Goal: Information Seeking & Learning: Learn about a topic

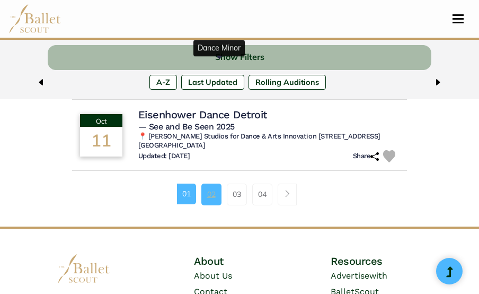
scroll to position [824, 0]
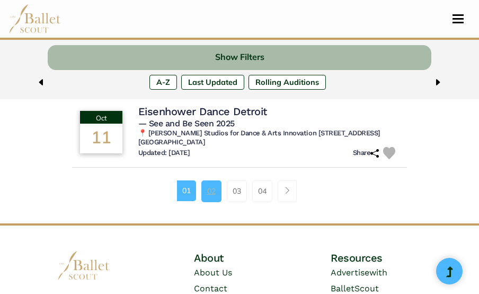
click at [214, 190] on link "02" at bounding box center [212, 190] width 20 height 21
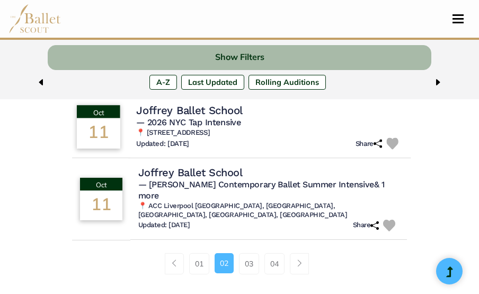
scroll to position [715, 0]
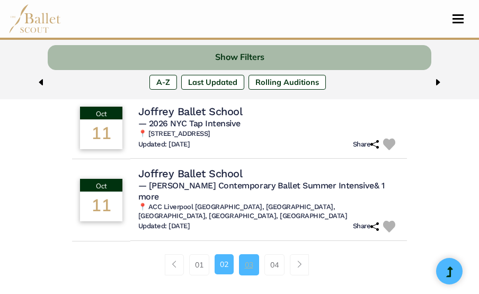
click at [248, 273] on link "03" at bounding box center [249, 264] width 20 height 21
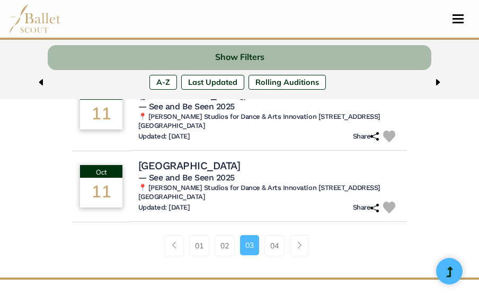
scroll to position [810, 0]
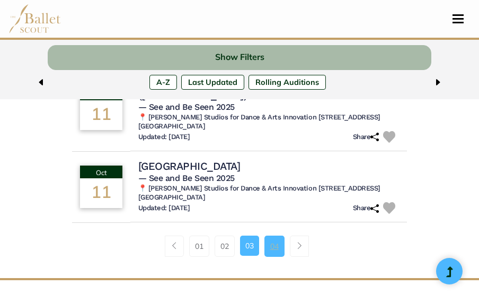
click at [279, 235] on link "04" at bounding box center [275, 245] width 20 height 21
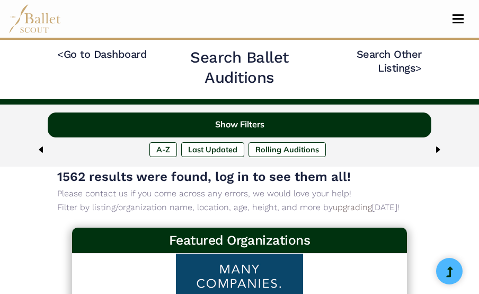
click at [234, 128] on button "Show Filters" at bounding box center [239, 124] width 383 height 25
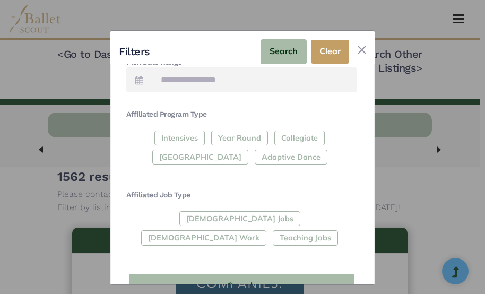
scroll to position [317, 0]
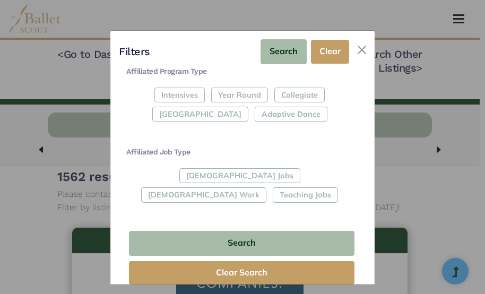
click at [181, 173] on div "Full-Time Jobs Gig Work Teaching Jobs" at bounding box center [241, 187] width 231 height 39
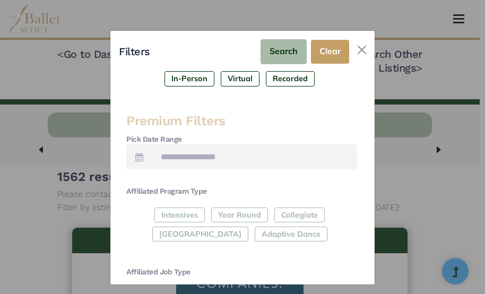
scroll to position [0, 0]
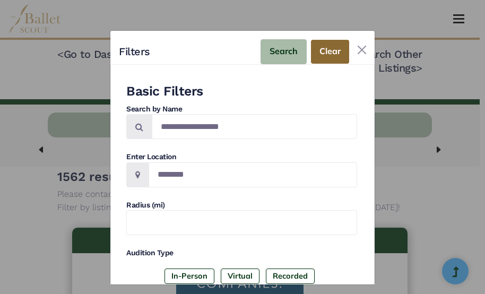
click at [328, 47] on button "Clear" at bounding box center [330, 52] width 38 height 24
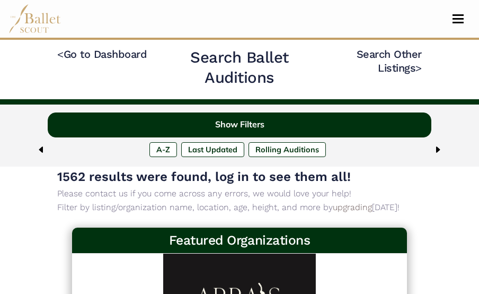
click at [246, 128] on button "Show Filters" at bounding box center [239, 124] width 383 height 25
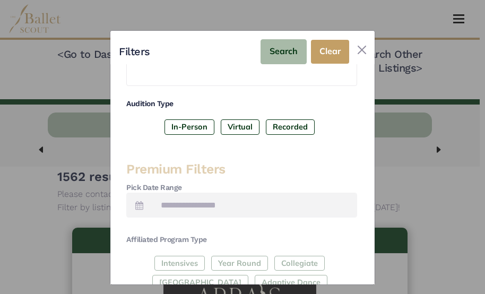
scroll to position [147, 0]
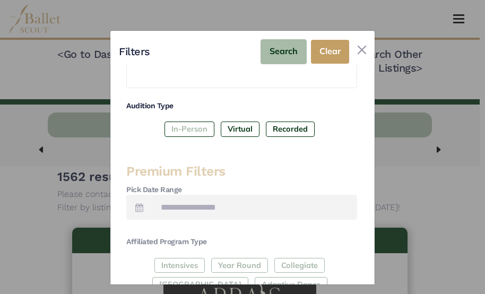
click at [189, 129] on label "In-Person" at bounding box center [189, 128] width 50 height 15
click at [235, 125] on label "Virtual" at bounding box center [240, 128] width 39 height 15
click at [269, 127] on label "Recorded" at bounding box center [290, 128] width 49 height 15
click at [225, 227] on div "Premium Filters Pick Date Range Affiliated Program Type Intensives Year Round C…" at bounding box center [241, 270] width 231 height 214
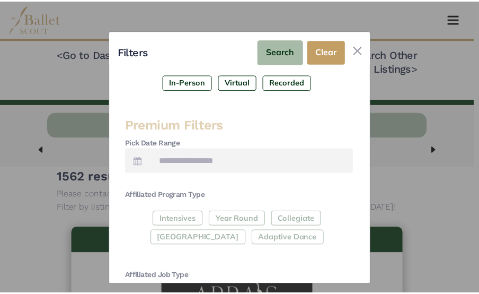
scroll to position [200, 0]
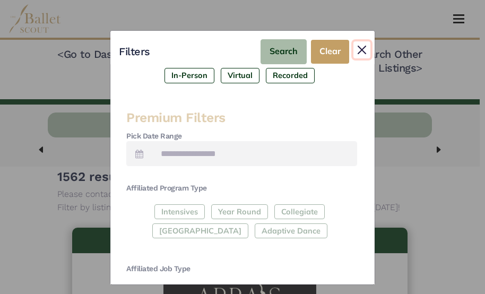
click at [359, 55] on button "Close" at bounding box center [361, 49] width 17 height 17
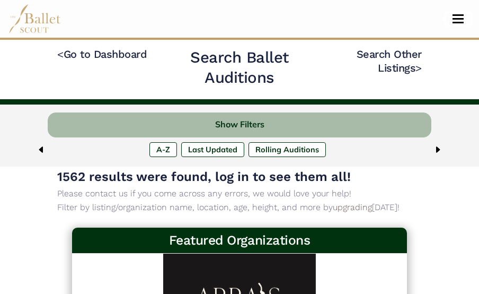
click at [455, 23] on span "Toggle navigation" at bounding box center [458, 23] width 11 height 2
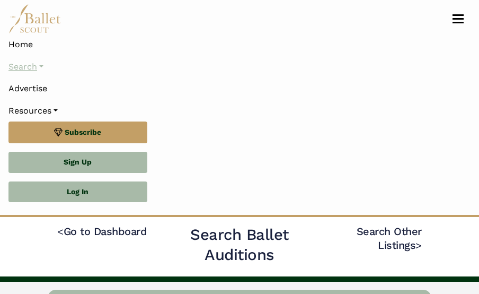
click at [39, 66] on link "Search" at bounding box center [239, 67] width 462 height 22
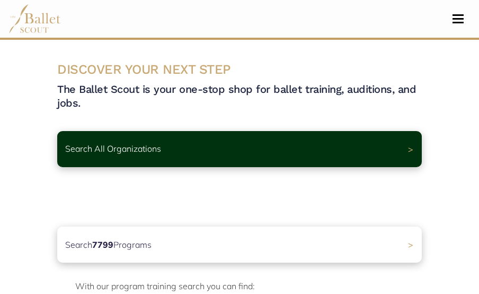
click at [380, 128] on div "Search All Organizations > Premium Feature Make this audition season count. Upg…" at bounding box center [240, 154] width 382 height 80
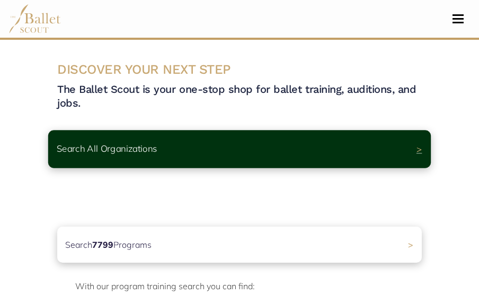
click at [374, 139] on div "Search All Organizations >" at bounding box center [239, 149] width 383 height 38
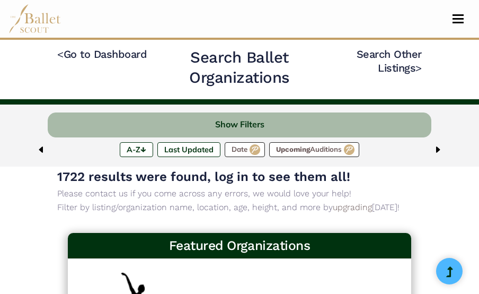
click at [416, 152] on div "A-Z ↓ Last Updated Date Upcoming Auditions" at bounding box center [239, 151] width 383 height 19
click at [74, 56] on link "< Go to Dashboard" at bounding box center [102, 54] width 90 height 13
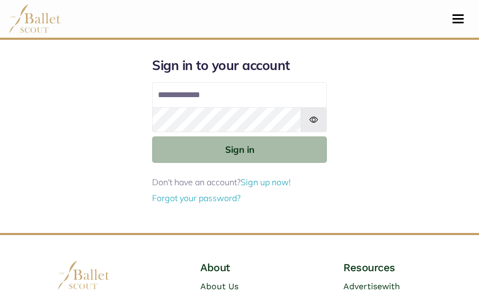
click at [457, 13] on nav "Home Search Organizations Programs Auditions Jobs" at bounding box center [239, 19] width 462 height 38
click at [457, 14] on span "Toggle navigation" at bounding box center [458, 15] width 11 height 2
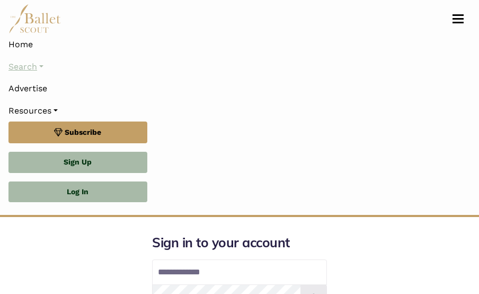
click at [46, 66] on link "Search" at bounding box center [239, 67] width 462 height 22
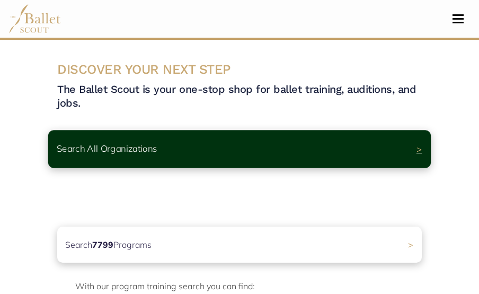
click at [420, 148] on span ">" at bounding box center [420, 149] width 6 height 11
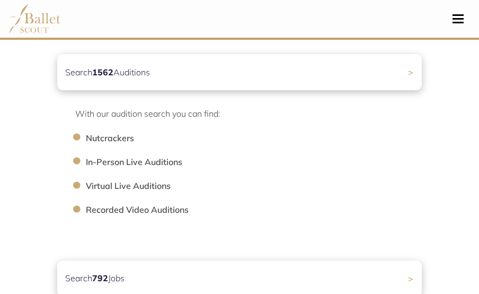
scroll to position [243, 0]
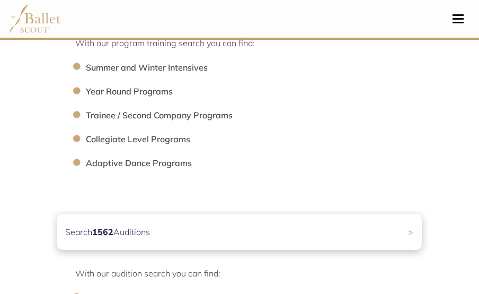
click at [181, 158] on li "Adaptive Dance Programs" at bounding box center [259, 163] width 347 height 14
click at [227, 119] on li "Trainee / Second Company Programs" at bounding box center [259, 116] width 347 height 14
click at [179, 115] on li "Trainee / Second Company Programs" at bounding box center [259, 116] width 347 height 14
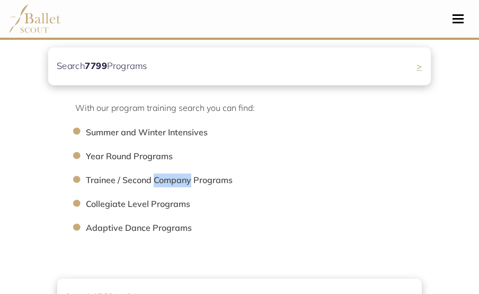
scroll to position [173, 0]
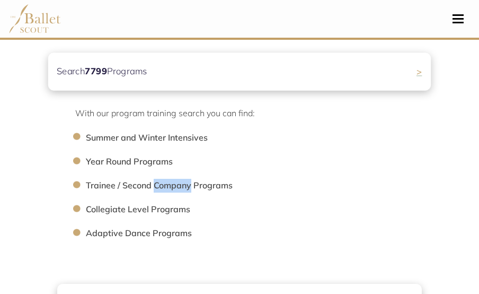
click at [194, 86] on div "Search 7799 Programs >" at bounding box center [239, 72] width 383 height 38
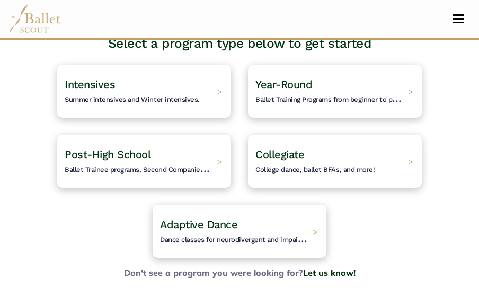
scroll to position [77, 0]
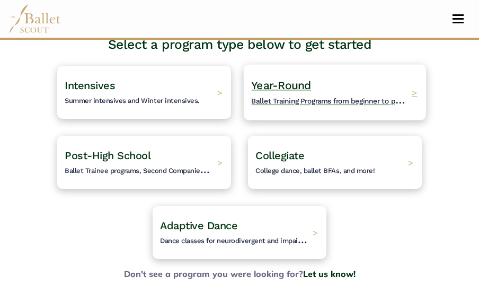
click at [337, 102] on span "Ballet Training Programs from beginner to pre-professional." at bounding box center [350, 99] width 197 height 13
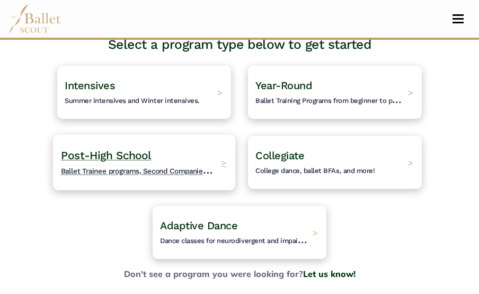
click at [191, 169] on span "Ballet Trainee programs, Second Companies, and other post high-school training." at bounding box center [195, 169] width 269 height 13
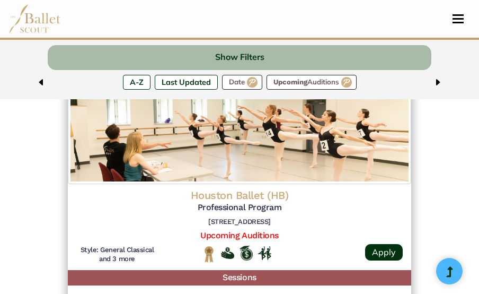
scroll to position [1222, 0]
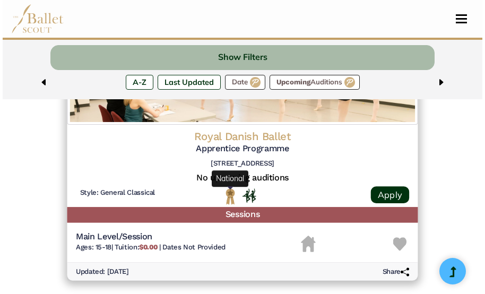
scroll to position [2580, 0]
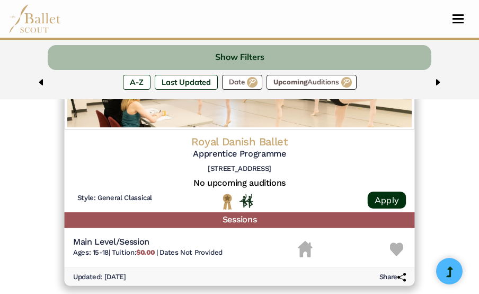
click at [266, 189] on h5 "No upcoming auditions" at bounding box center [239, 183] width 333 height 11
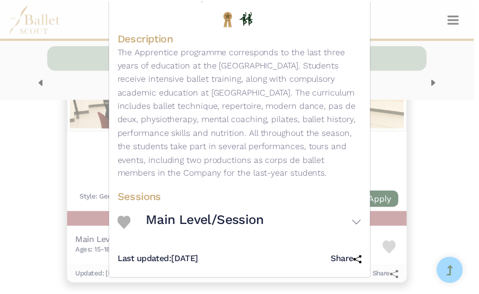
scroll to position [198, 0]
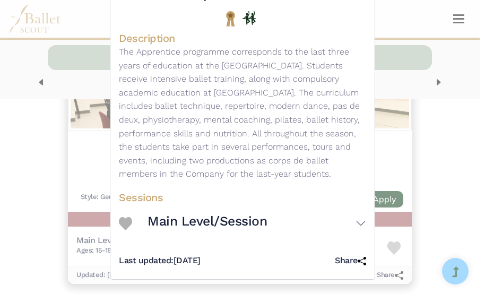
click at [276, 240] on div "Main Level/Session Session Information Ages: 15-18 Dates:" at bounding box center [242, 223] width 247 height 38
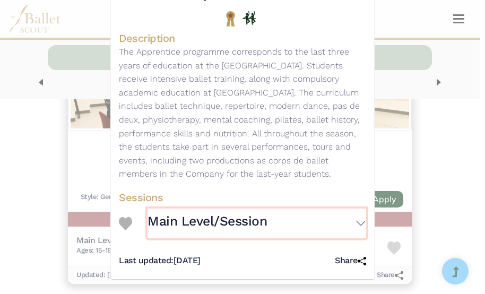
click at [291, 221] on button "Main Level/Session" at bounding box center [256, 223] width 218 height 30
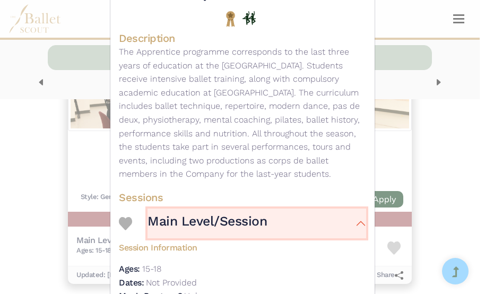
click at [291, 221] on button "Main Level/Session" at bounding box center [256, 223] width 218 height 30
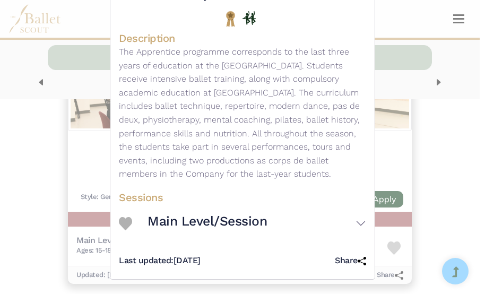
click at [415, 107] on div "Royal Danish Ballet - Trainee/Second Company - Apprentice Programme View Organi…" at bounding box center [242, 147] width 485 height 294
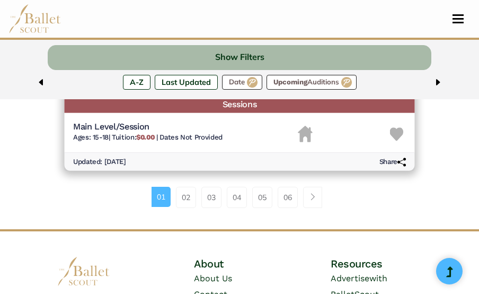
scroll to position [2716, 0]
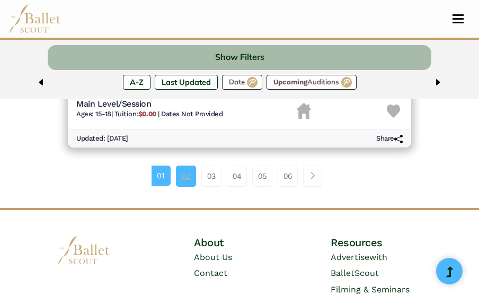
click at [185, 182] on link "02" at bounding box center [186, 175] width 20 height 21
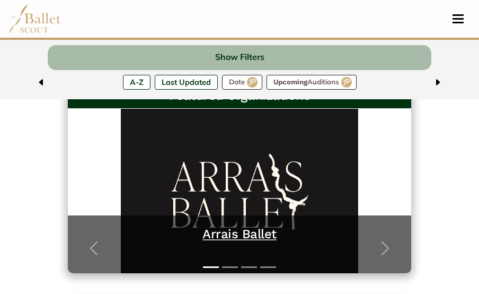
scroll to position [183, 0]
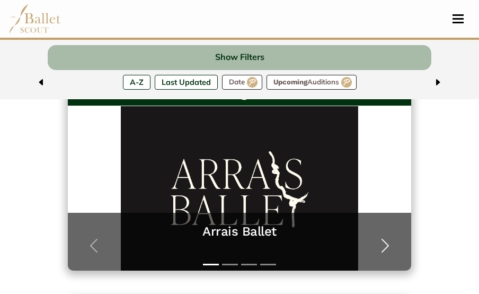
click at [386, 245] on span "button" at bounding box center [385, 245] width 17 height 17
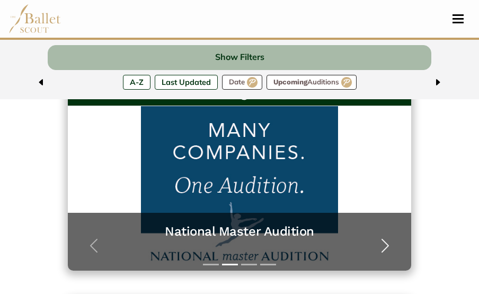
click at [386, 244] on span "button" at bounding box center [385, 245] width 17 height 17
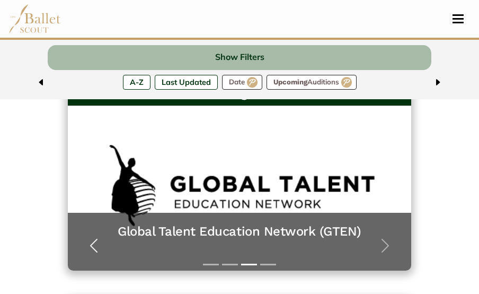
click at [96, 248] on span "button" at bounding box center [93, 245] width 17 height 17
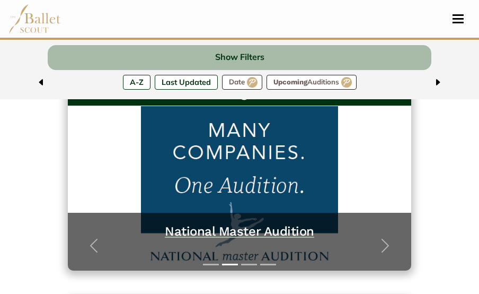
click at [232, 234] on h5 "National Master Audition" at bounding box center [239, 231] width 322 height 16
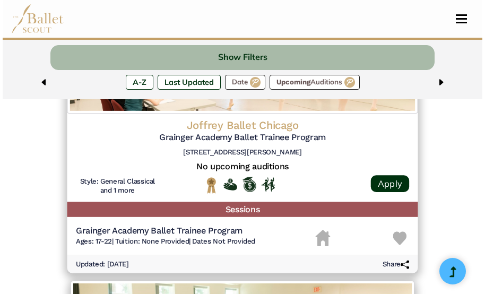
scroll to position [2080, 0]
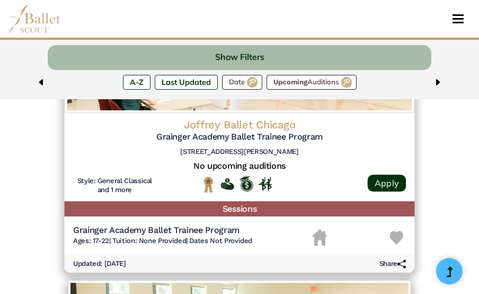
click at [217, 209] on h5 "Sessions" at bounding box center [240, 208] width 351 height 15
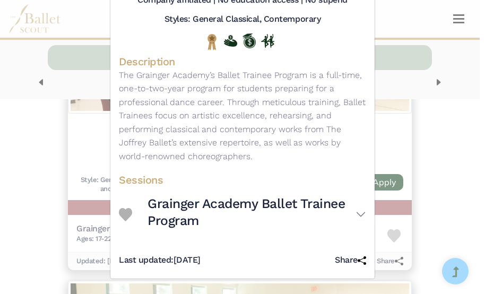
scroll to position [194, 0]
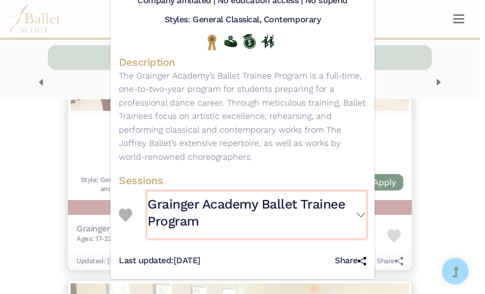
click at [361, 214] on button "Grainger Academy Ballet Trainee Program" at bounding box center [256, 214] width 218 height 47
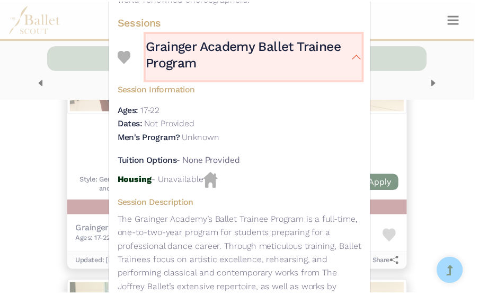
scroll to position [433, 0]
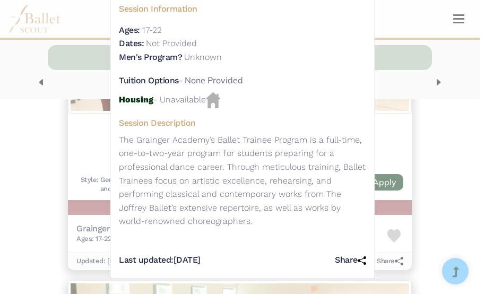
click at [454, 58] on div "Joffrey Ballet Chicago - Trainee Program - Grainger Academy Ballet Trainee Prog…" at bounding box center [242, 147] width 485 height 294
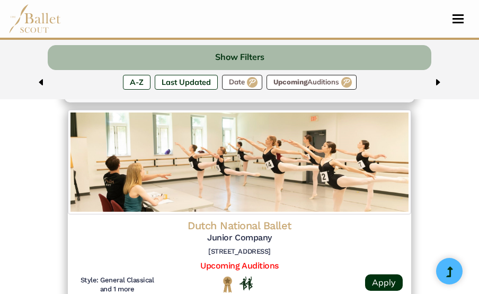
scroll to position [2364, 0]
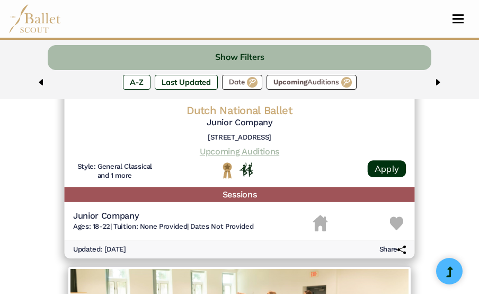
click at [243, 153] on link "Upcoming Auditions" at bounding box center [240, 151] width 80 height 10
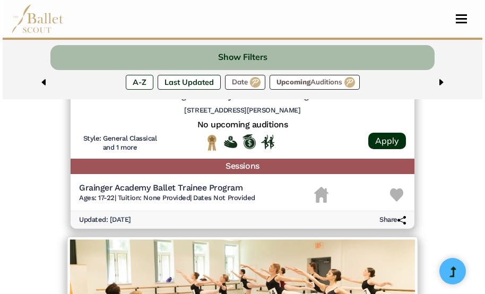
scroll to position [2104, 0]
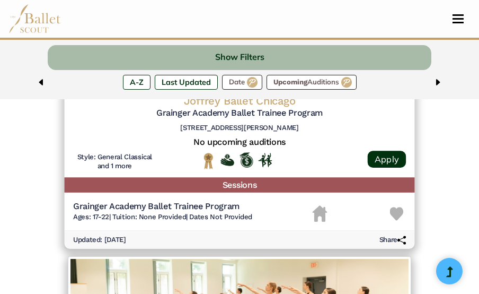
click at [241, 182] on h5 "Sessions" at bounding box center [240, 184] width 351 height 15
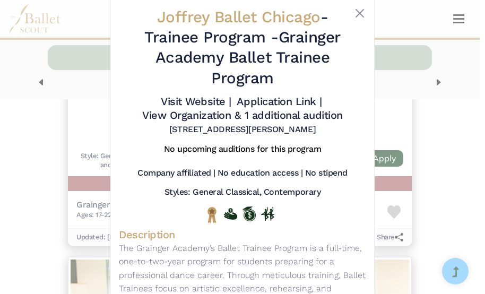
scroll to position [20, 0]
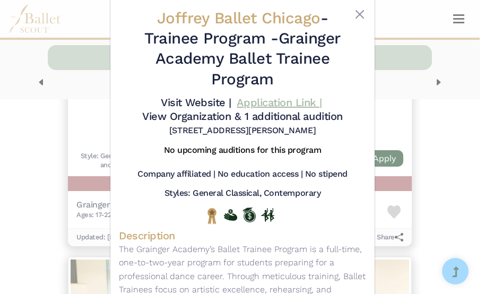
click at [265, 99] on link "Application Link |" at bounding box center [278, 102] width 85 height 13
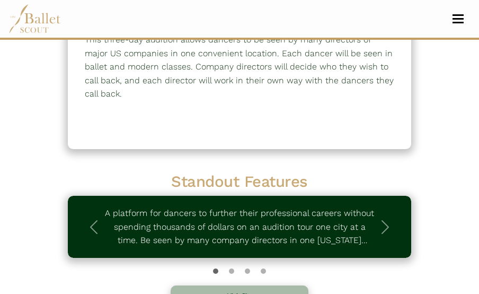
scroll to position [145, 0]
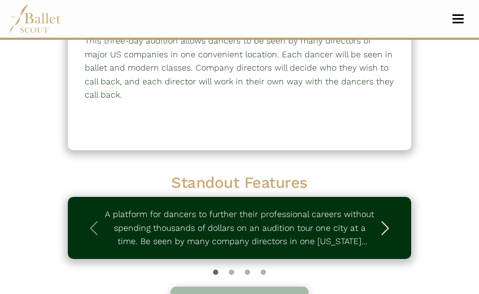
click at [383, 226] on span "button" at bounding box center [385, 228] width 17 height 17
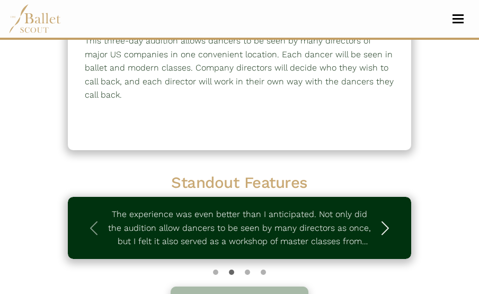
click at [383, 226] on span "button" at bounding box center [385, 228] width 17 height 17
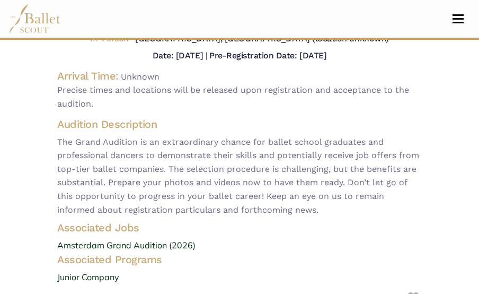
scroll to position [97, 0]
